Goal: Information Seeking & Learning: Learn about a topic

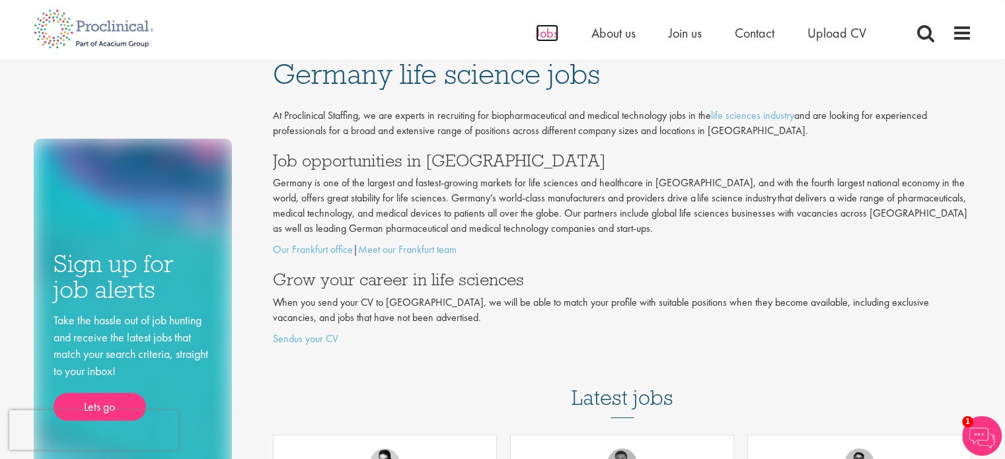
click at [546, 35] on span "Jobs" at bounding box center [547, 32] width 22 height 17
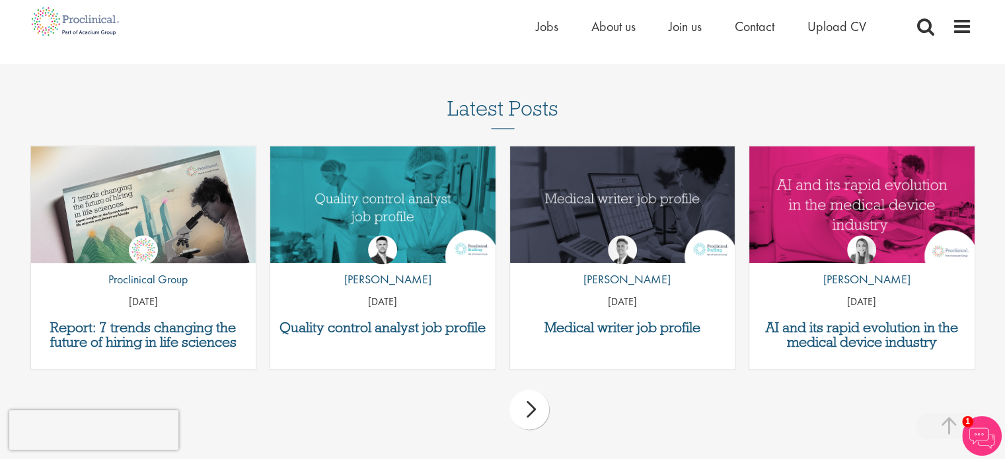
scroll to position [1545, 0]
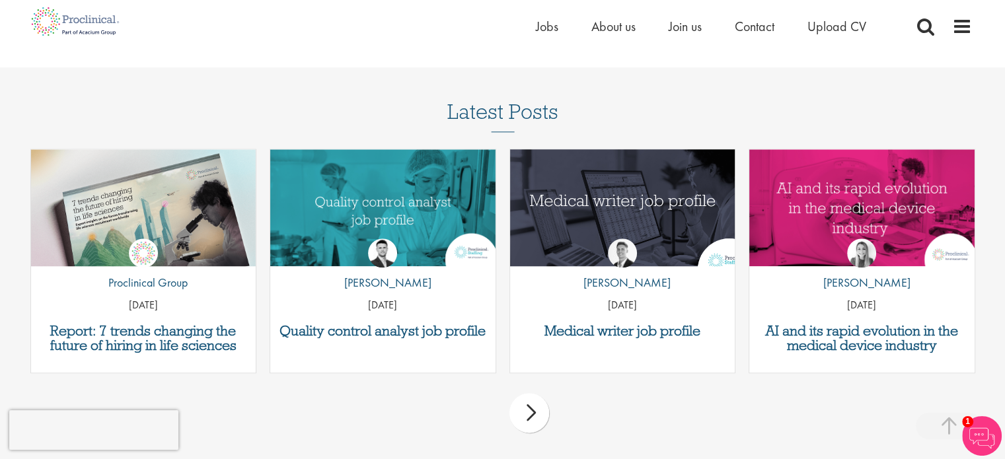
click at [637, 200] on img "Link to a post" at bounding box center [622, 207] width 270 height 140
